Goal: Browse casually

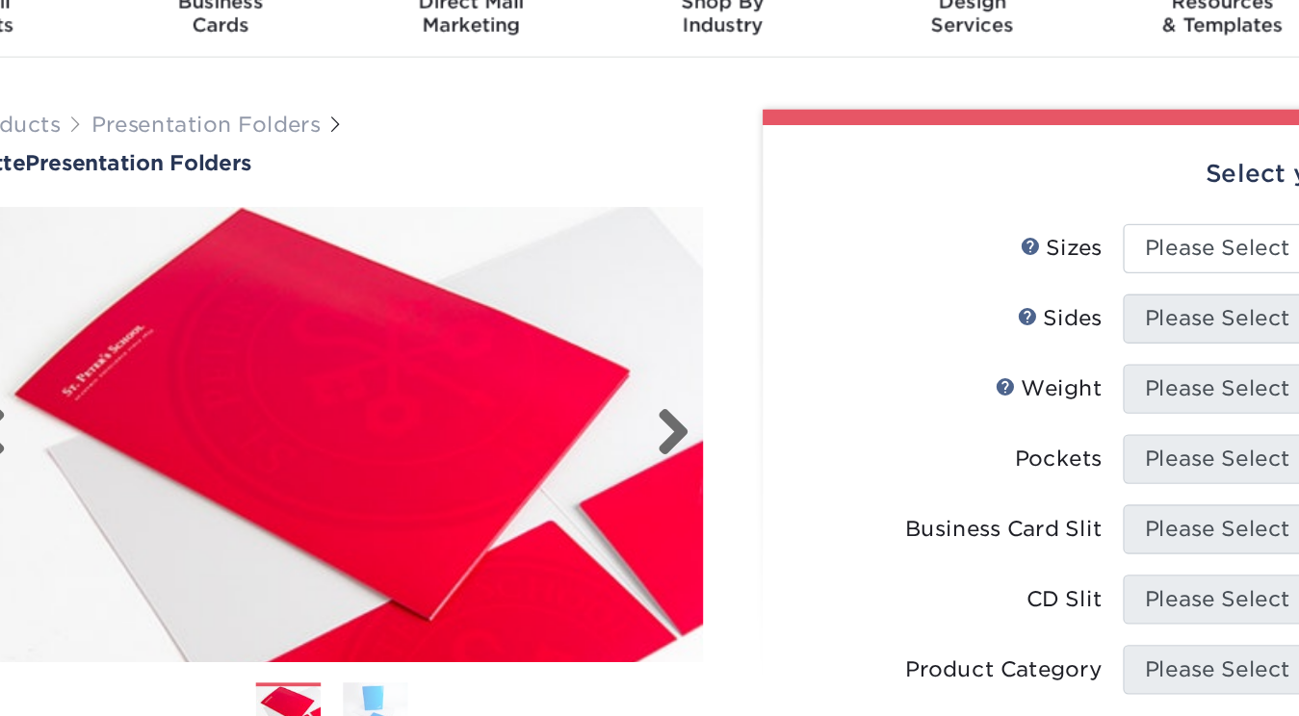
click at [438, 301] on img at bounding box center [361, 402] width 549 height 379
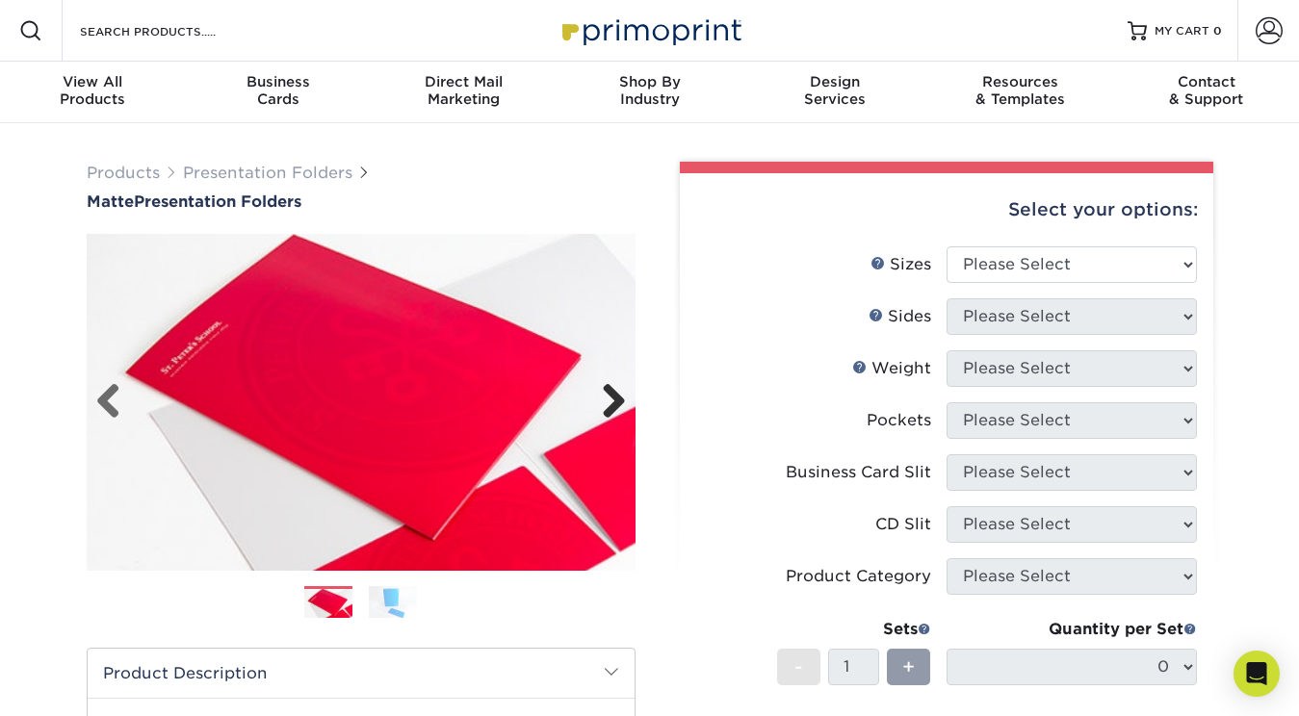
click at [612, 399] on link "Next" at bounding box center [606, 402] width 39 height 39
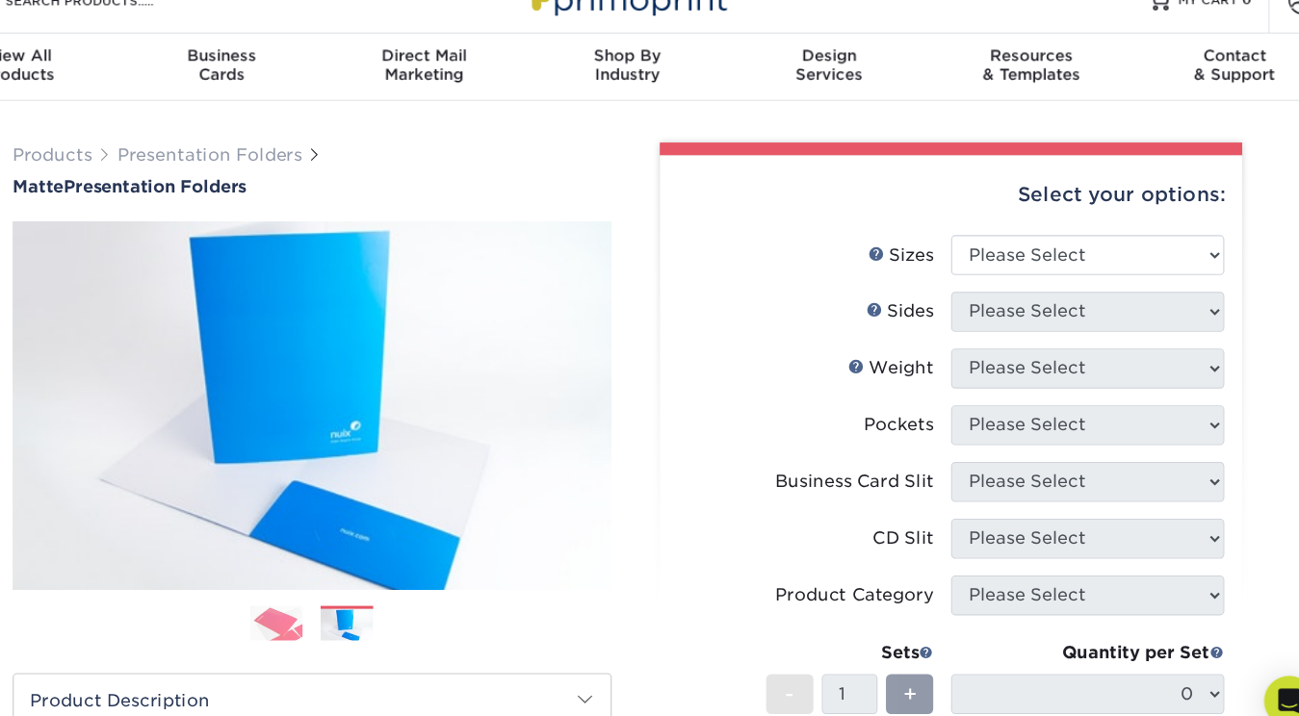
click at [329, 611] on img at bounding box center [328, 602] width 48 height 34
